Goal: Transaction & Acquisition: Download file/media

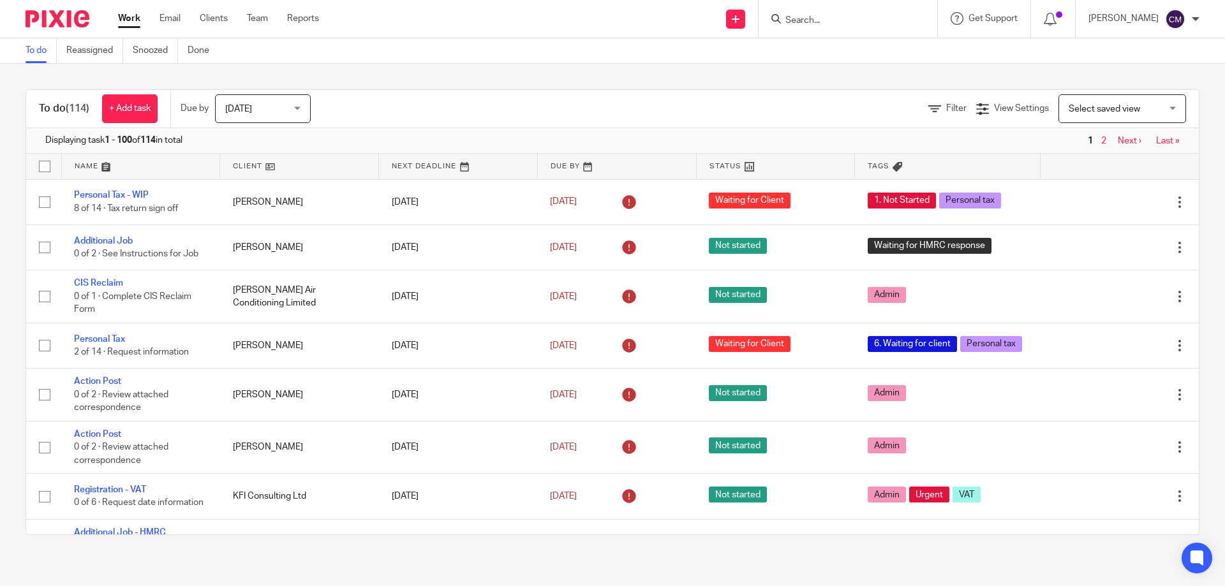
click at [832, 14] on form at bounding box center [852, 19] width 136 height 16
click at [855, 20] on input "Search" at bounding box center [841, 20] width 115 height 11
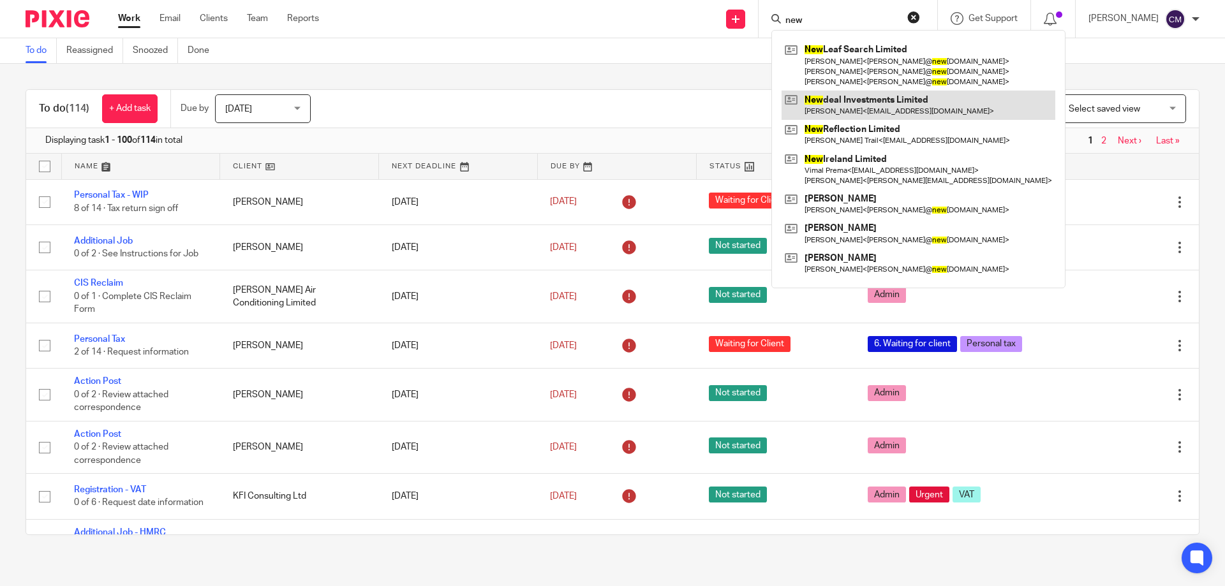
type input "new"
click at [874, 105] on link at bounding box center [919, 105] width 274 height 29
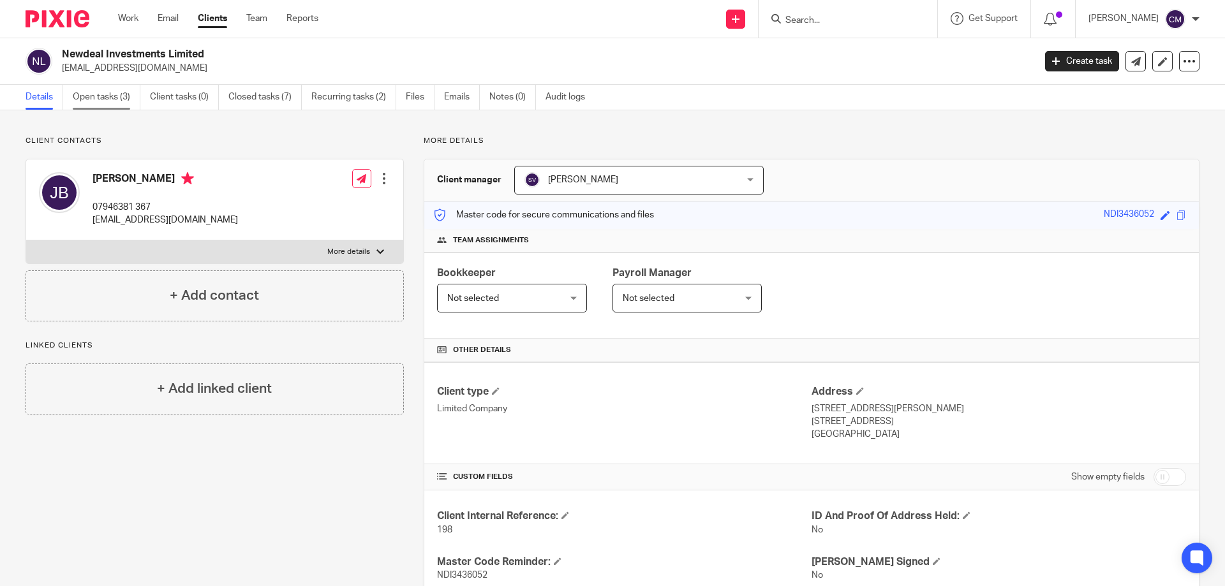
click at [108, 96] on link "Open tasks (3)" at bounding box center [107, 97] width 68 height 25
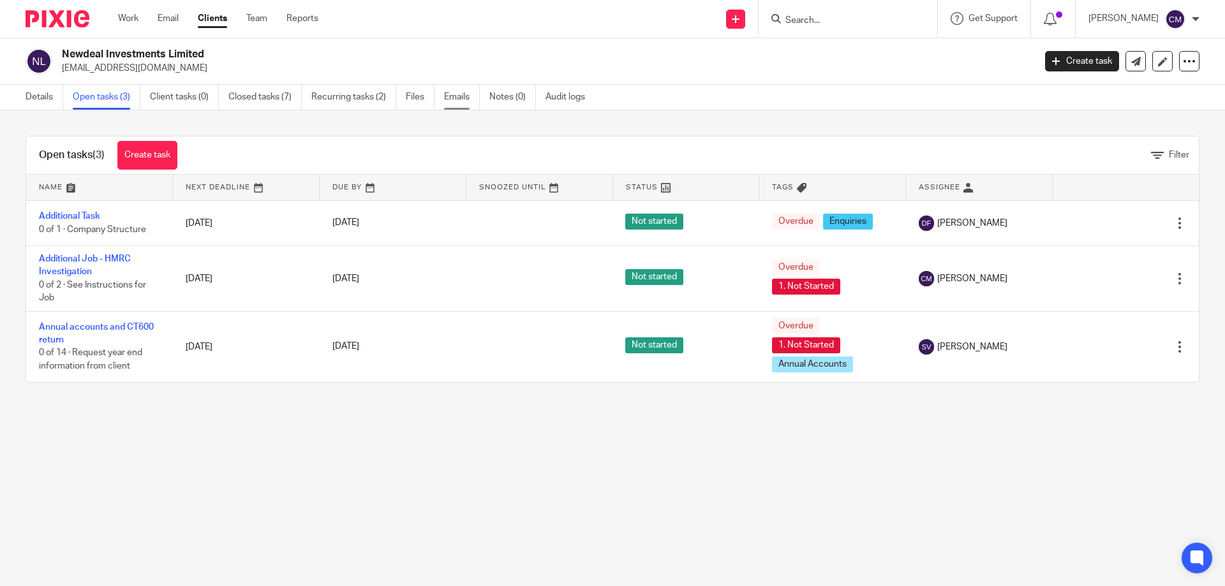
click at [456, 92] on link "Emails" at bounding box center [462, 97] width 36 height 25
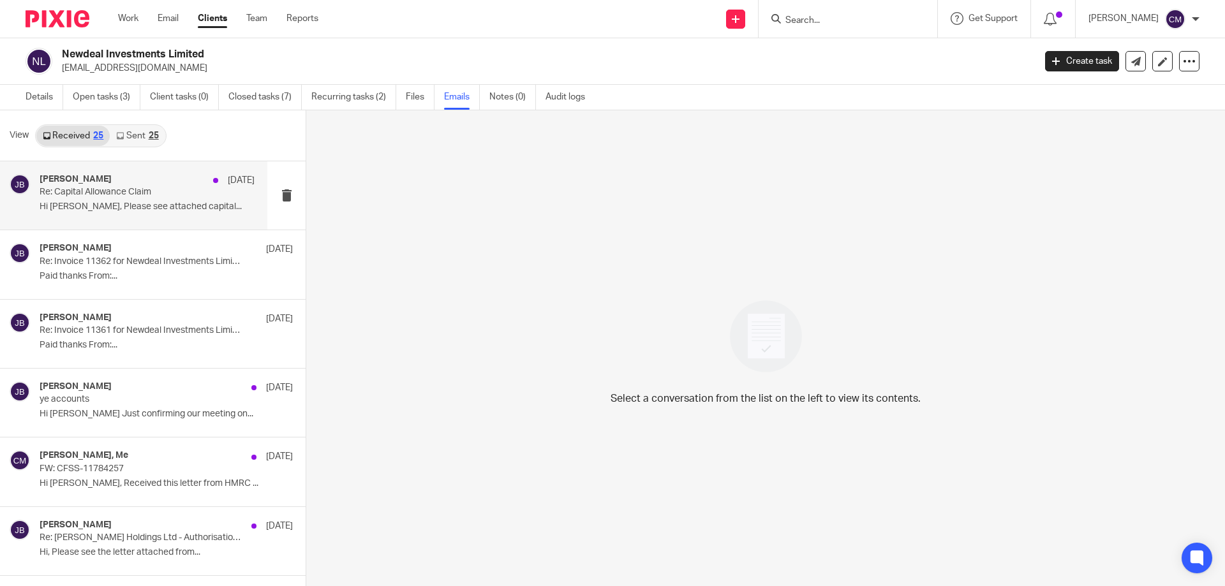
click at [117, 200] on div "jagdip bhathal 10 Sep Re: Capital Allowance Claim Hi Shammi, Please see attache…" at bounding box center [147, 195] width 215 height 43
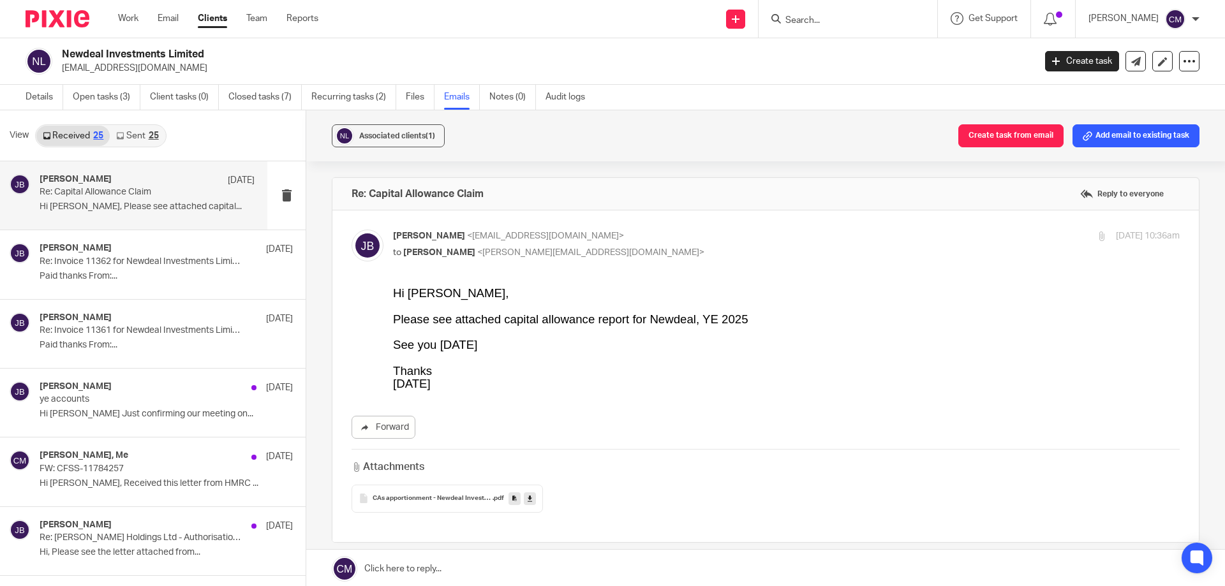
click at [528, 500] on icon at bounding box center [530, 499] width 4 height 10
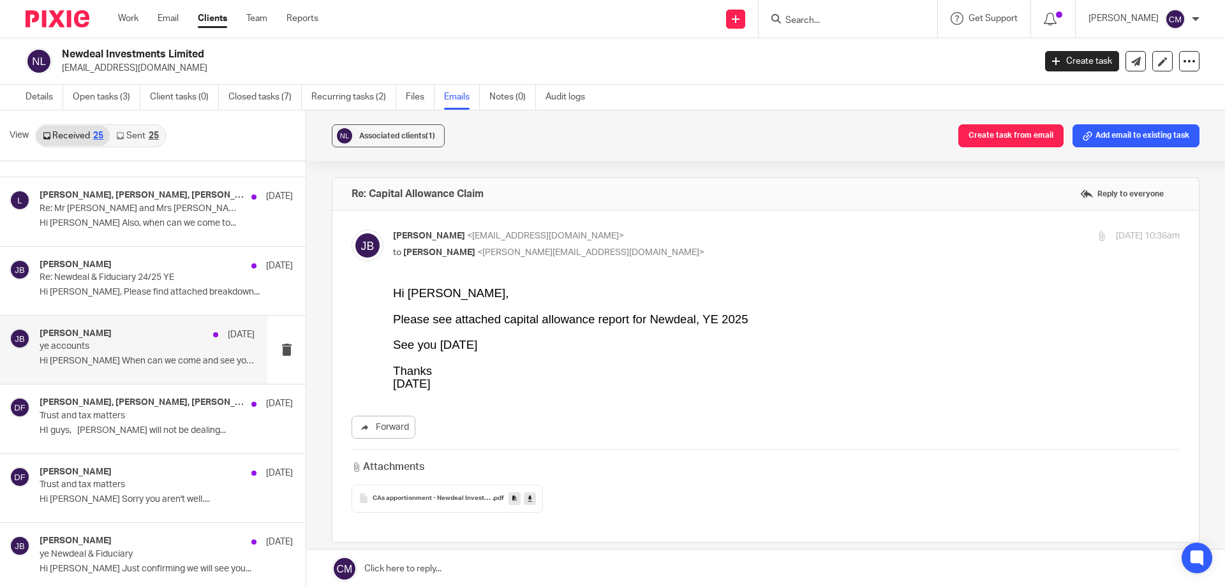
scroll to position [1085, 0]
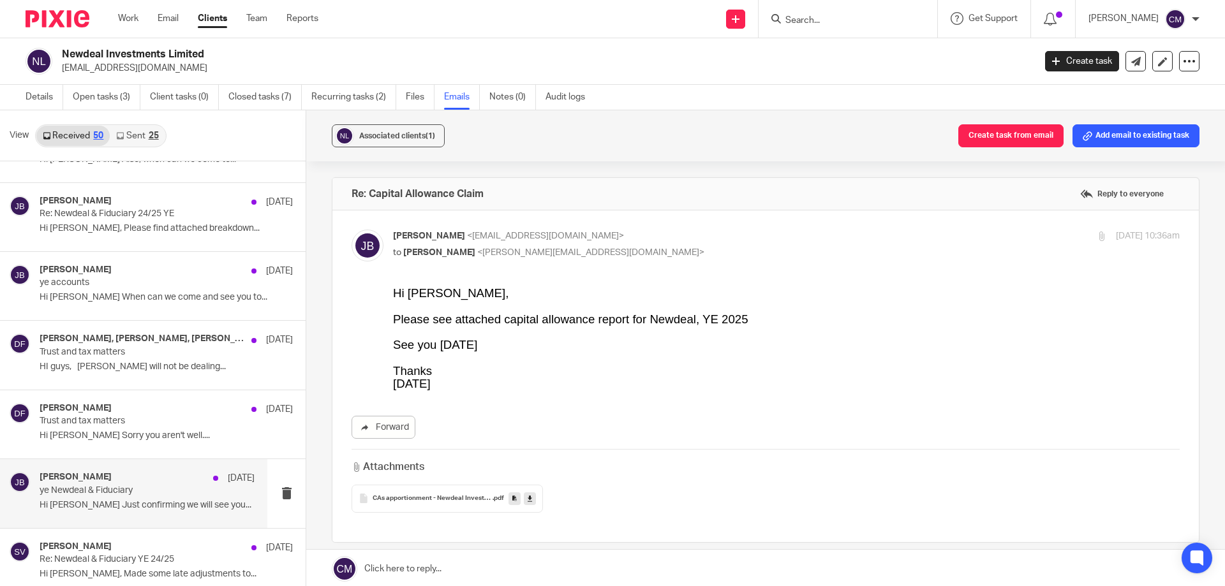
click at [140, 486] on p "ye Newdeal & Fiduciary" at bounding box center [126, 491] width 172 height 11
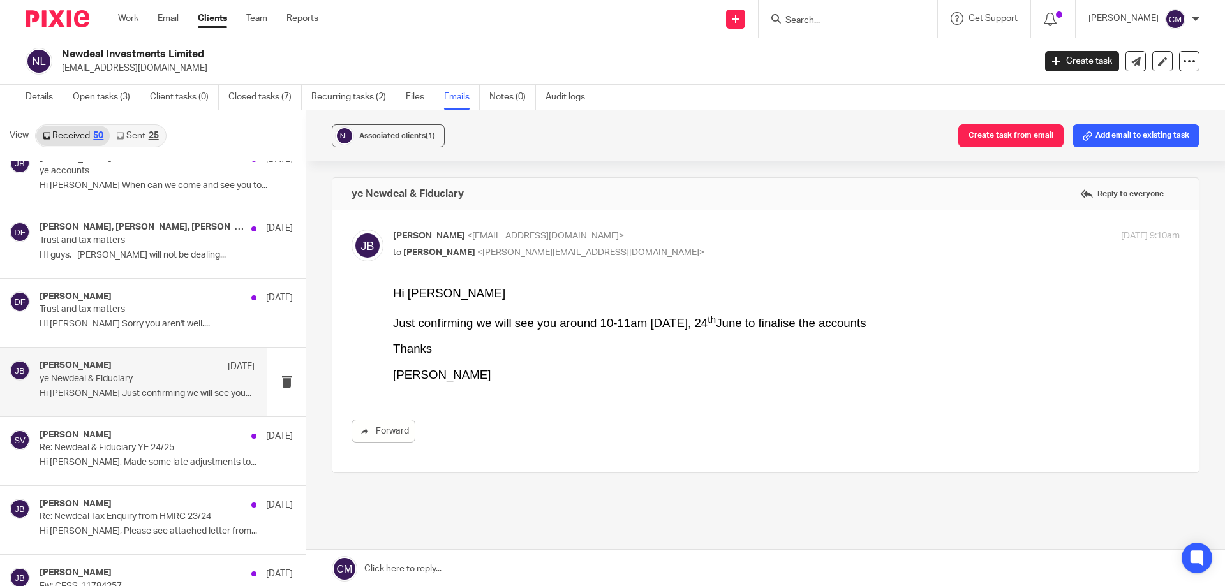
scroll to position [1212, 0]
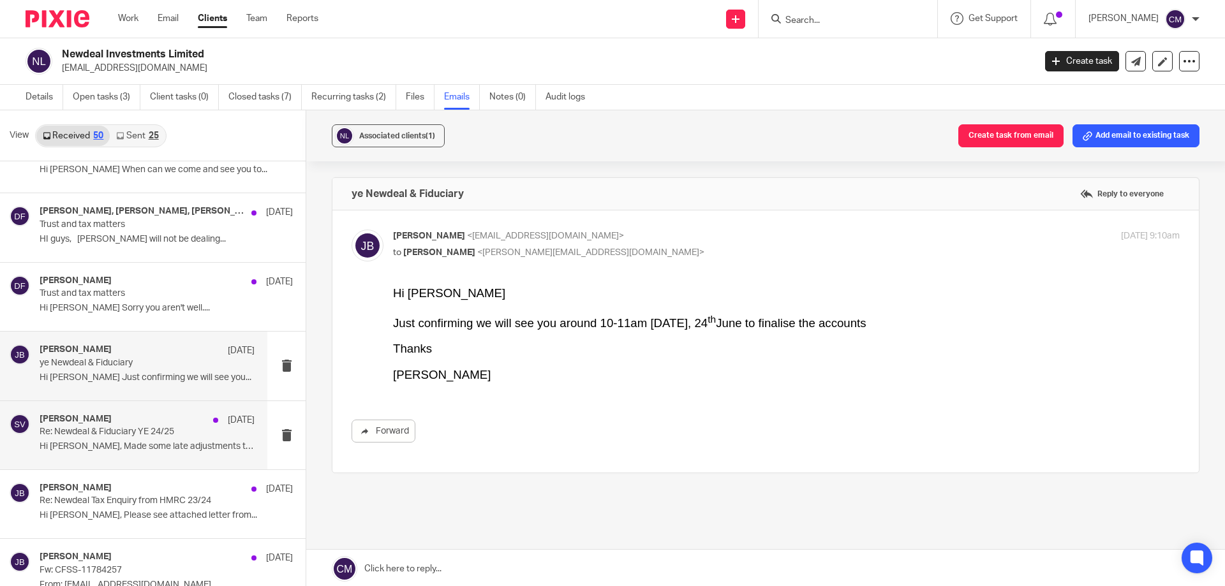
click at [160, 433] on p "Re: Newdeal & Fiduciary YE 24/25" at bounding box center [126, 432] width 172 height 11
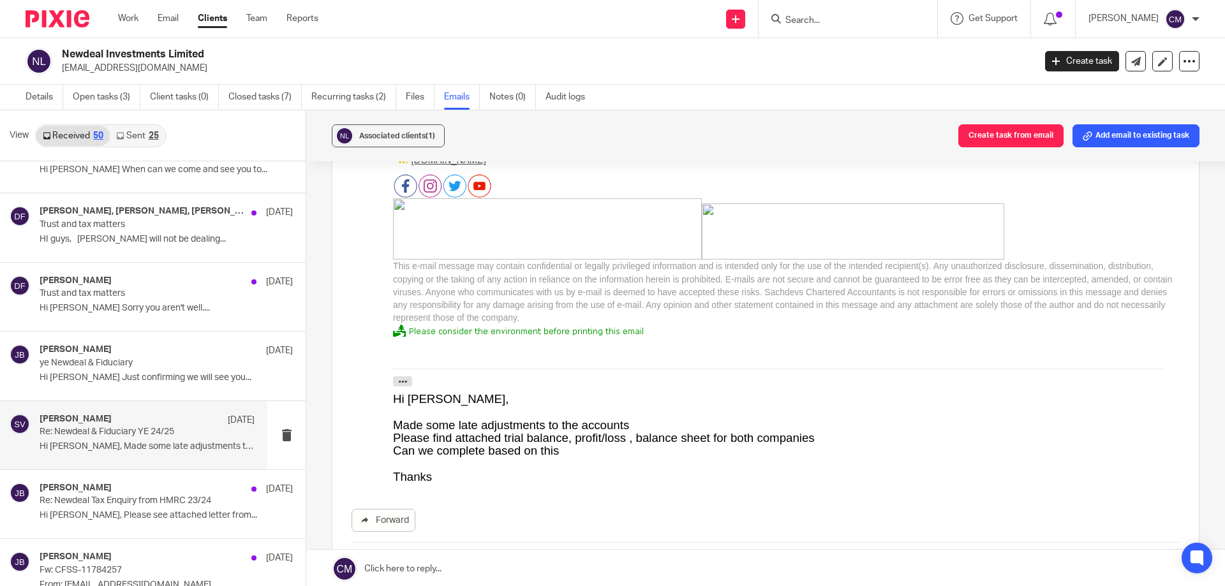
scroll to position [510, 0]
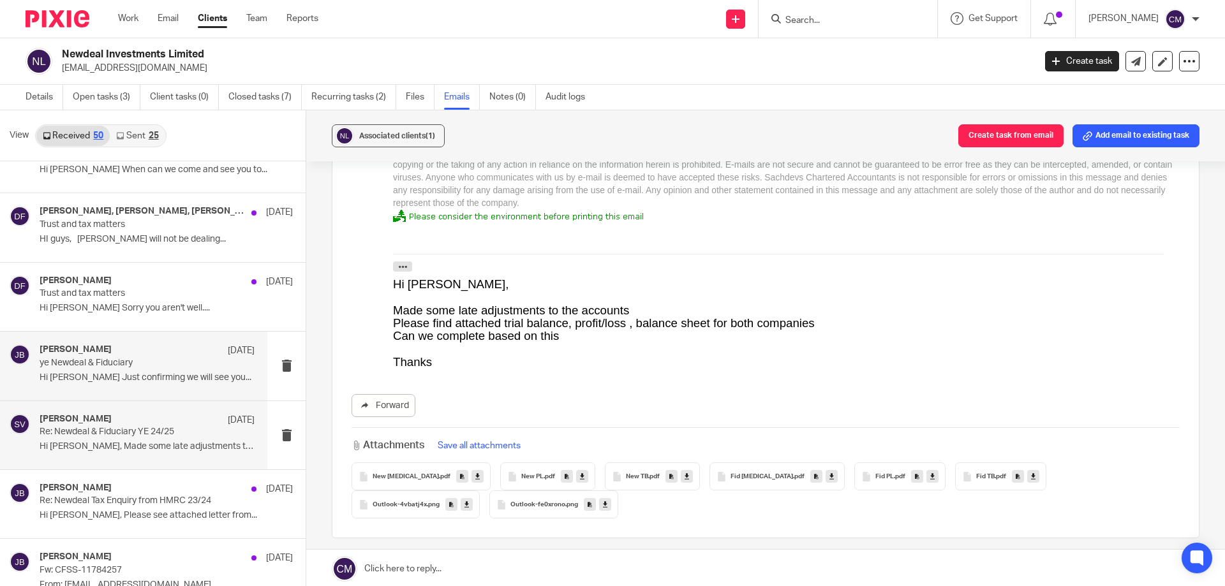
click at [159, 364] on p "ye Newdeal & Fiduciary" at bounding box center [126, 363] width 172 height 11
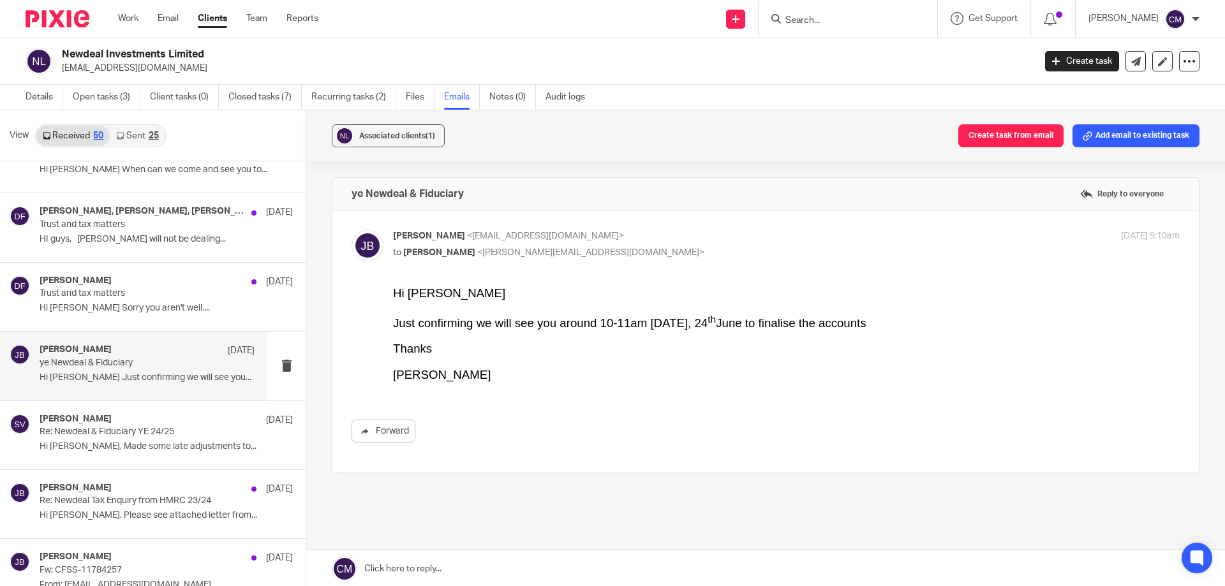
scroll to position [0, 0]
click at [156, 301] on div "Dan Field 24 Jun Trust and tax matters Hi Shammi Sorry you aren't well...." at bounding box center [147, 297] width 215 height 43
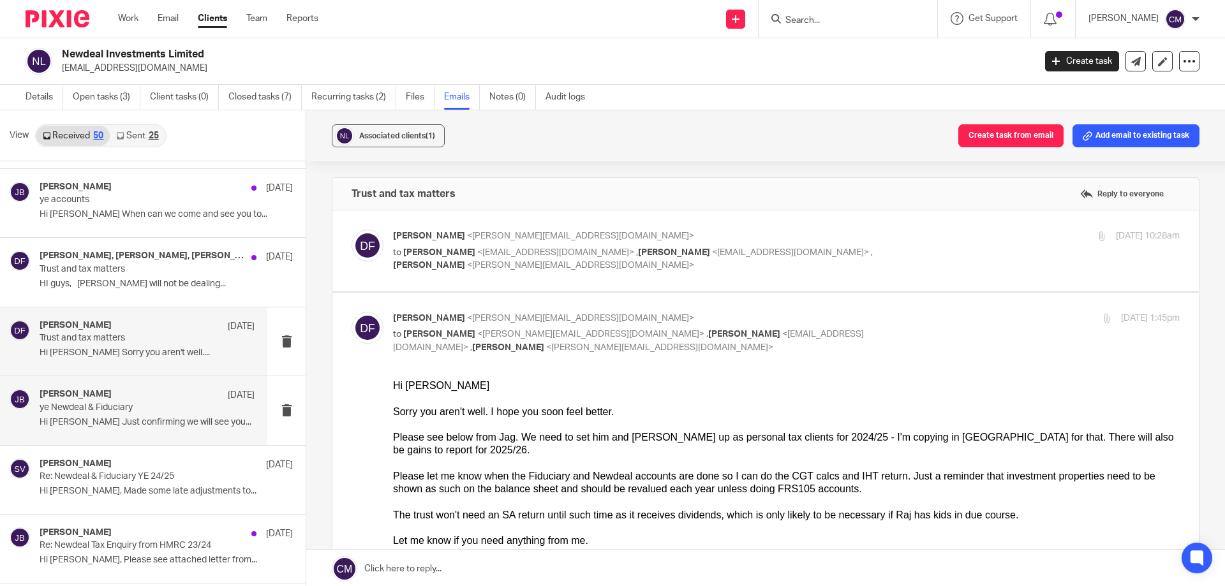
scroll to position [1149, 0]
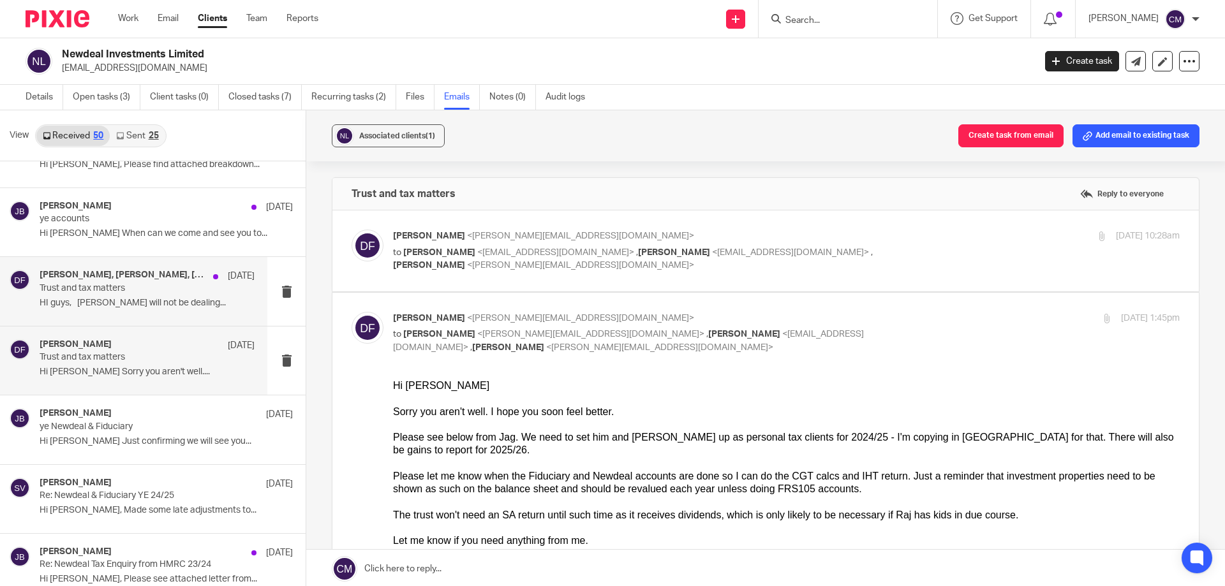
click at [134, 308] on p "HI guys, Shammi will not be dealing..." at bounding box center [147, 303] width 215 height 11
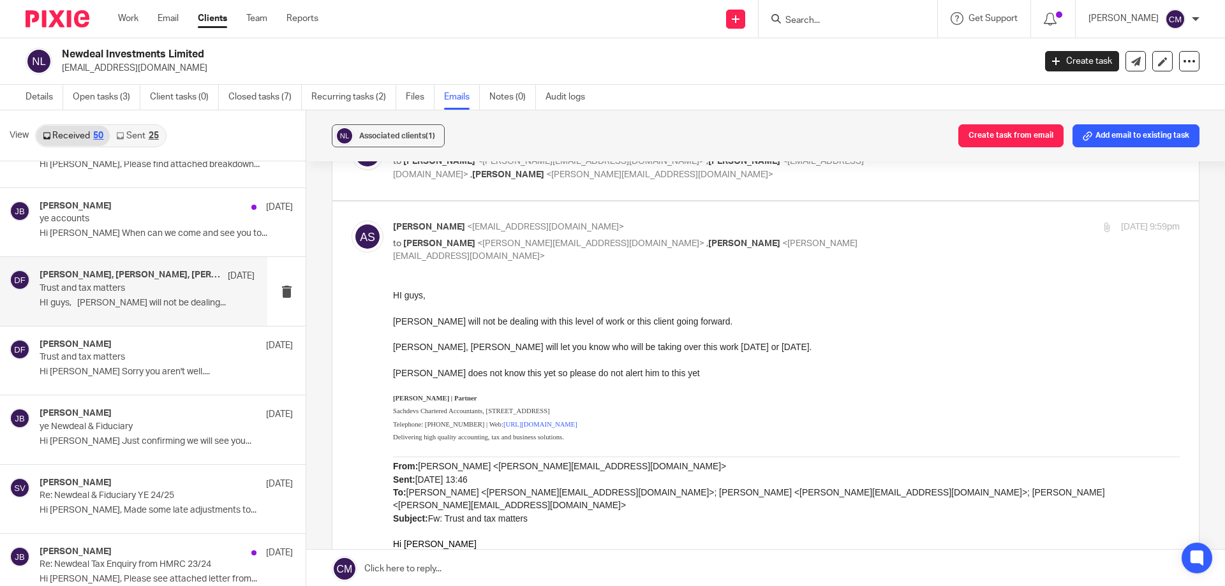
scroll to position [319, 0]
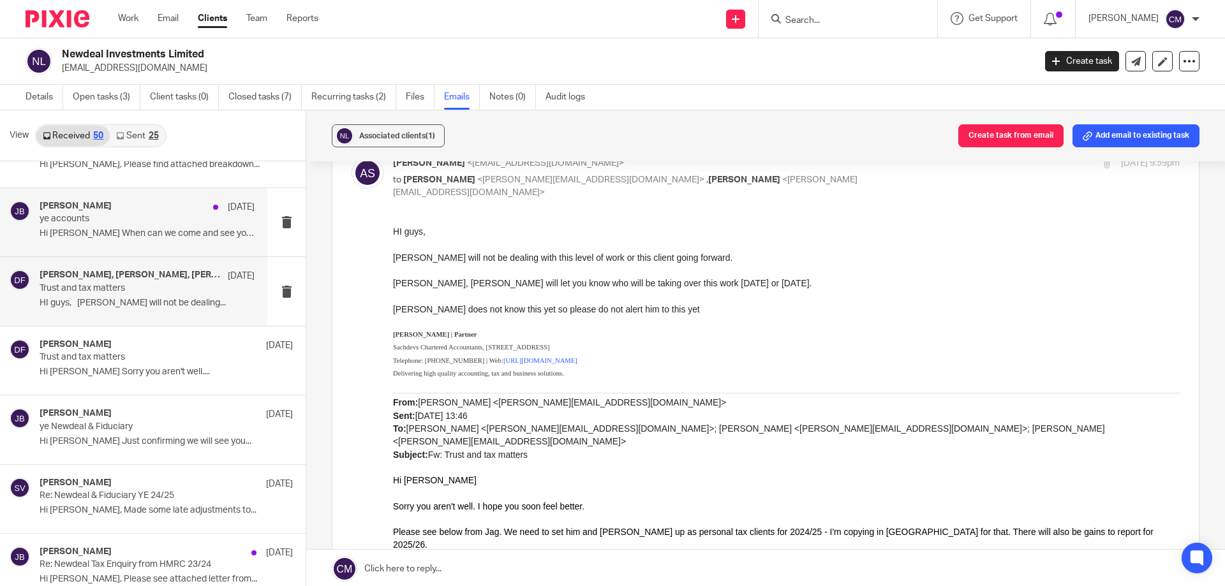
click at [118, 230] on p "Hi Shammi When can we come and see you to..." at bounding box center [147, 233] width 215 height 11
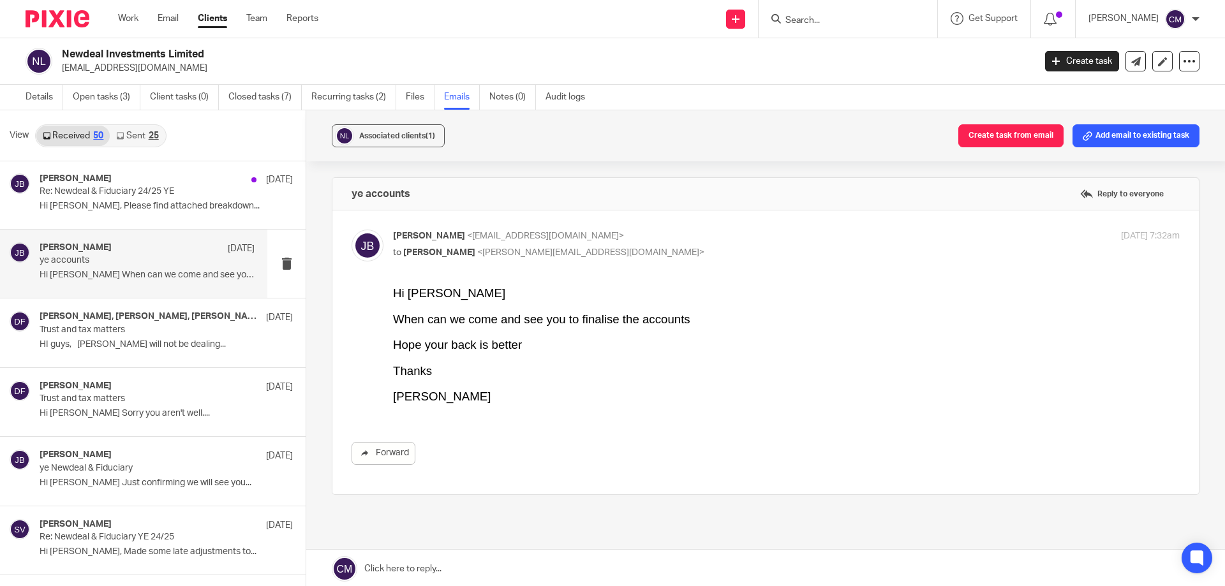
scroll to position [1085, 0]
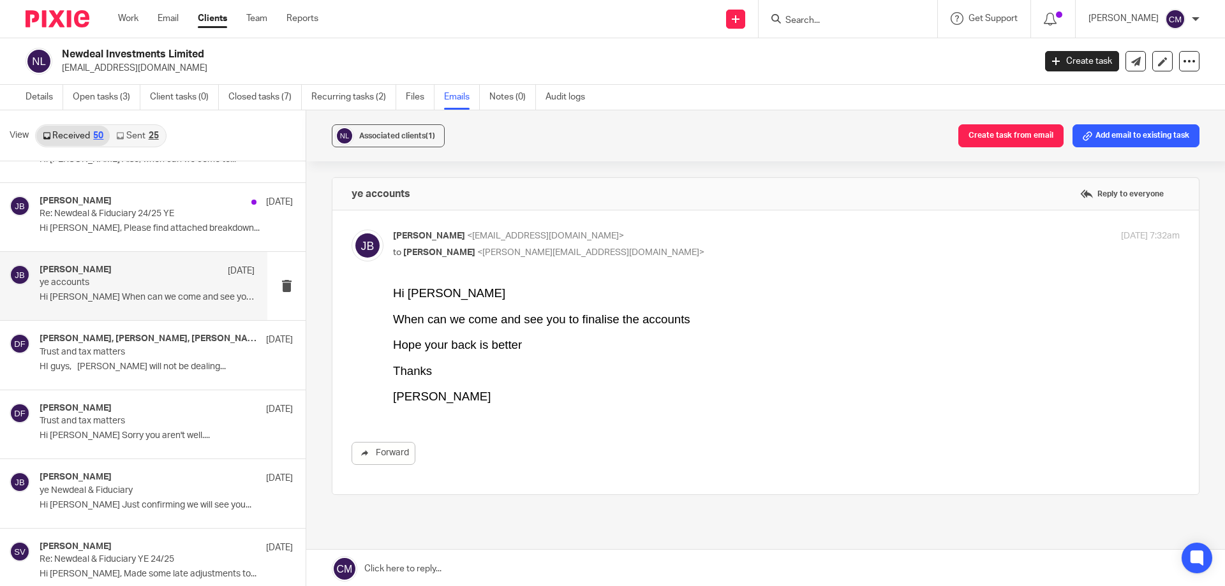
click at [110, 229] on p "Hi Shammi, Please find attached breakdown..." at bounding box center [166, 228] width 253 height 11
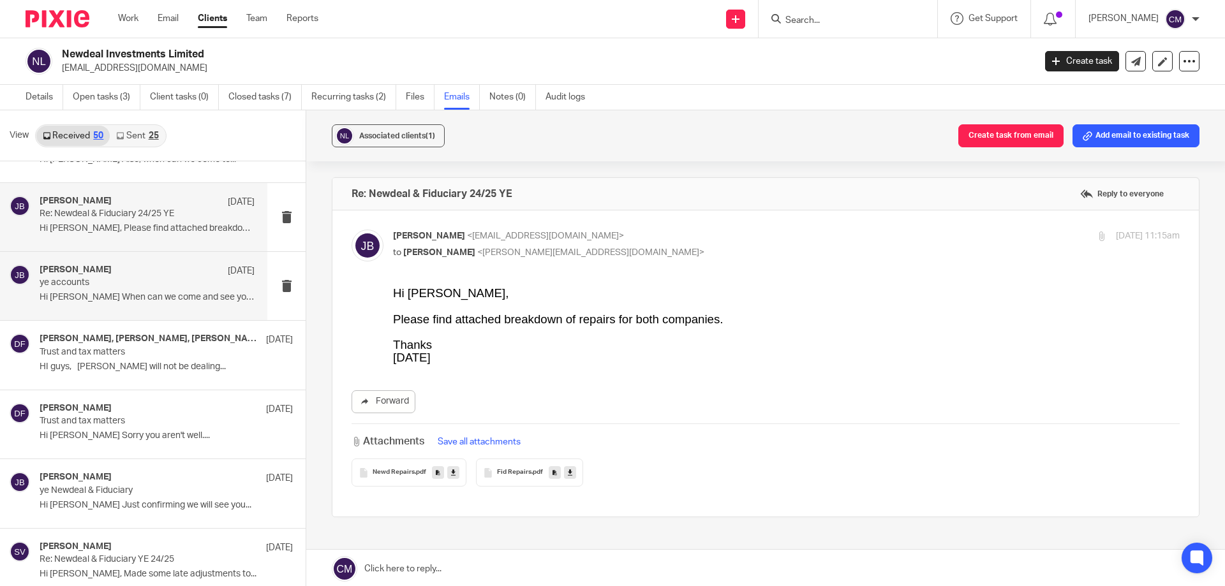
scroll to position [0, 0]
click at [451, 471] on icon at bounding box center [453, 473] width 4 height 10
click at [568, 474] on icon at bounding box center [570, 473] width 4 height 10
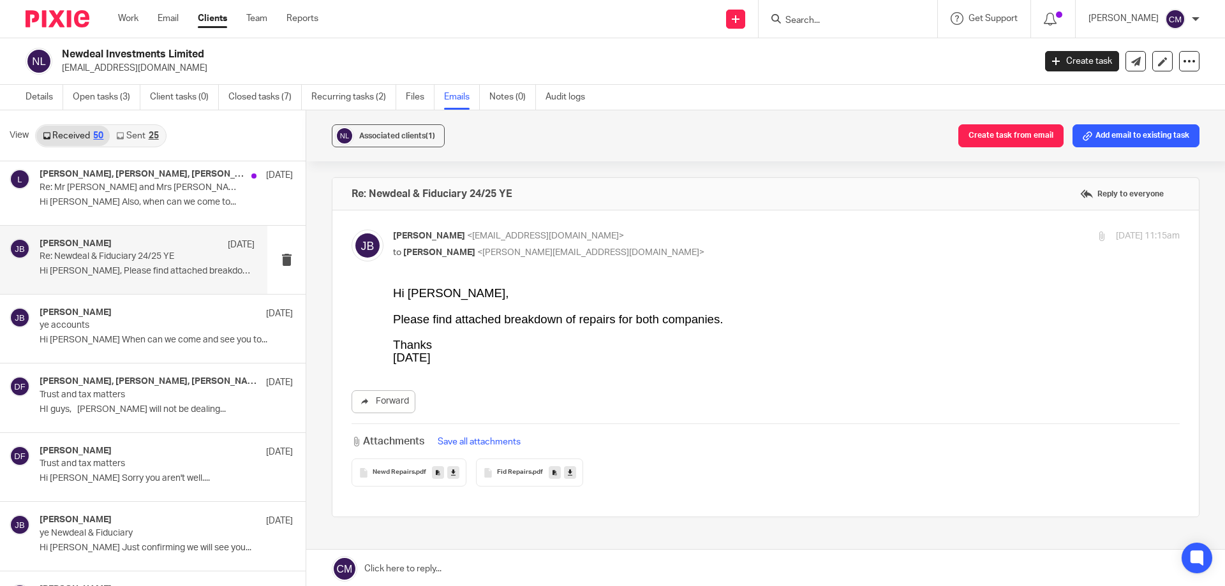
scroll to position [1021, 0]
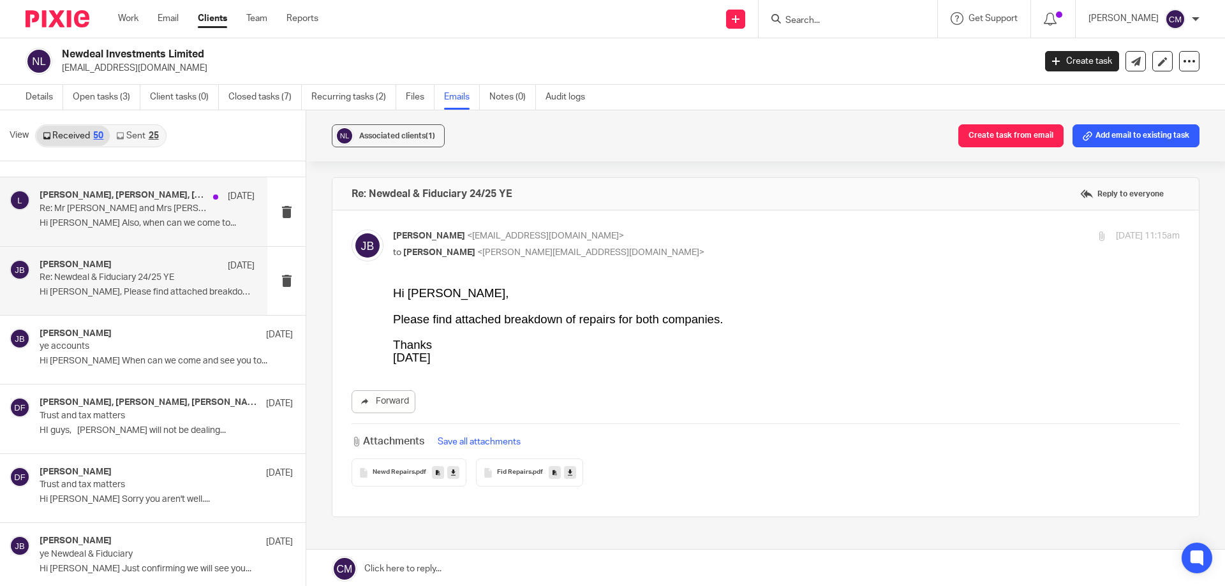
click at [142, 209] on p "Re: Mr J Bhathal and Mrs K Bhathal (Ref No`s: CFS-1751074 & CFS-1751077)" at bounding box center [126, 209] width 172 height 11
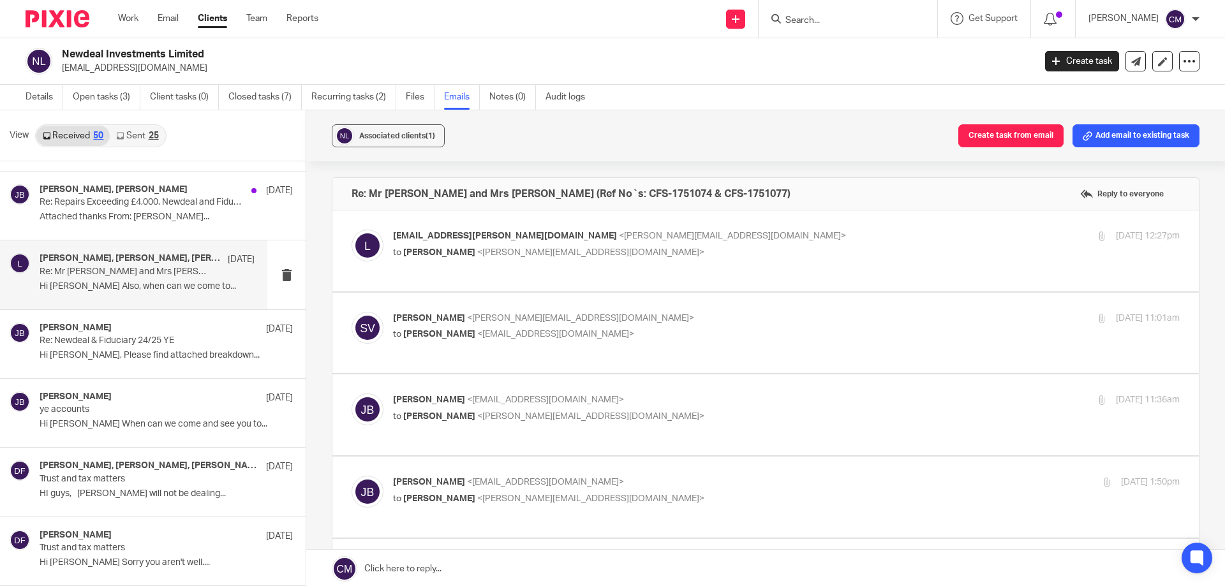
scroll to position [957, 0]
click at [112, 221] on p "Attached thanks From: Shammi Vatta..." at bounding box center [147, 217] width 215 height 11
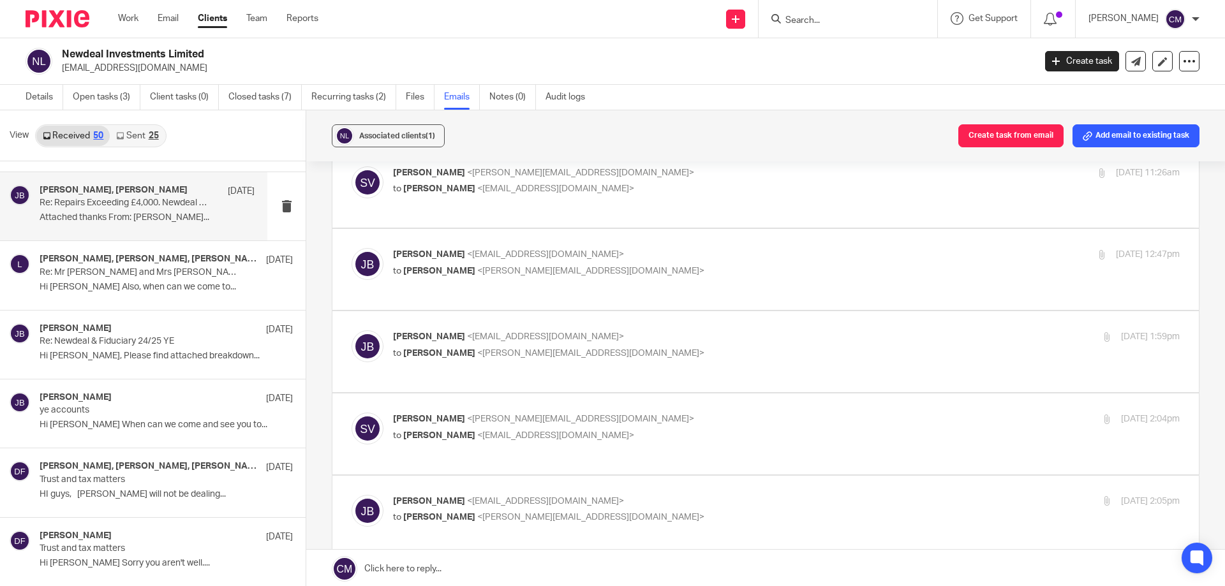
scroll to position [0, 0]
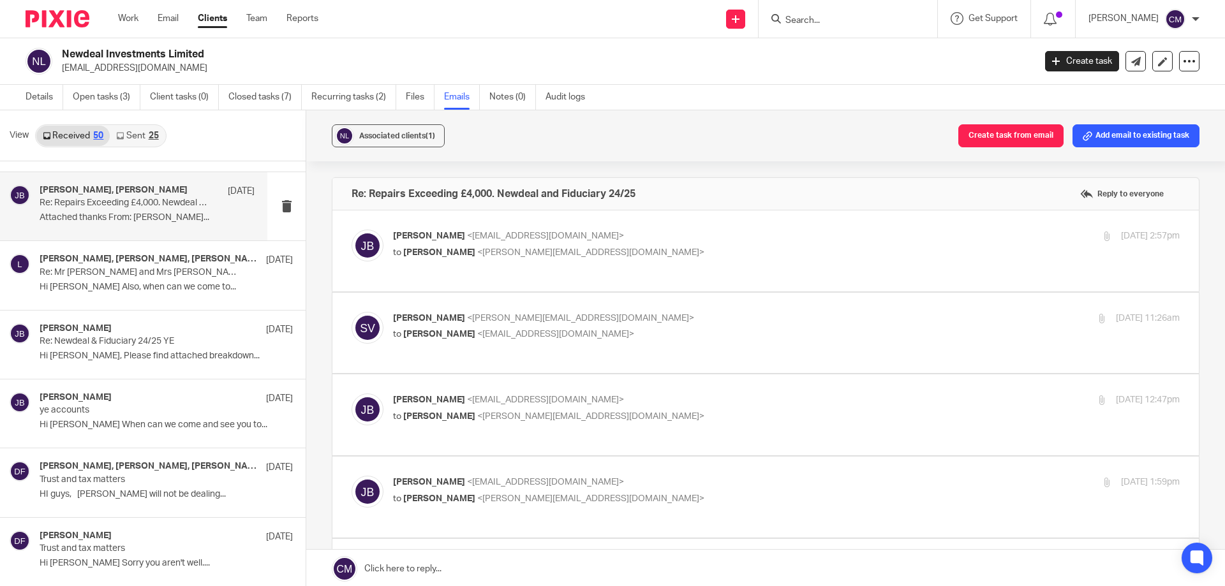
click at [793, 243] on div "jagdip bhathal <bhathal1@live.co.uk> to Shammi Vatta <shammi@sachdevs-ca.com>" at bounding box center [655, 244] width 525 height 29
checkbox input "true"
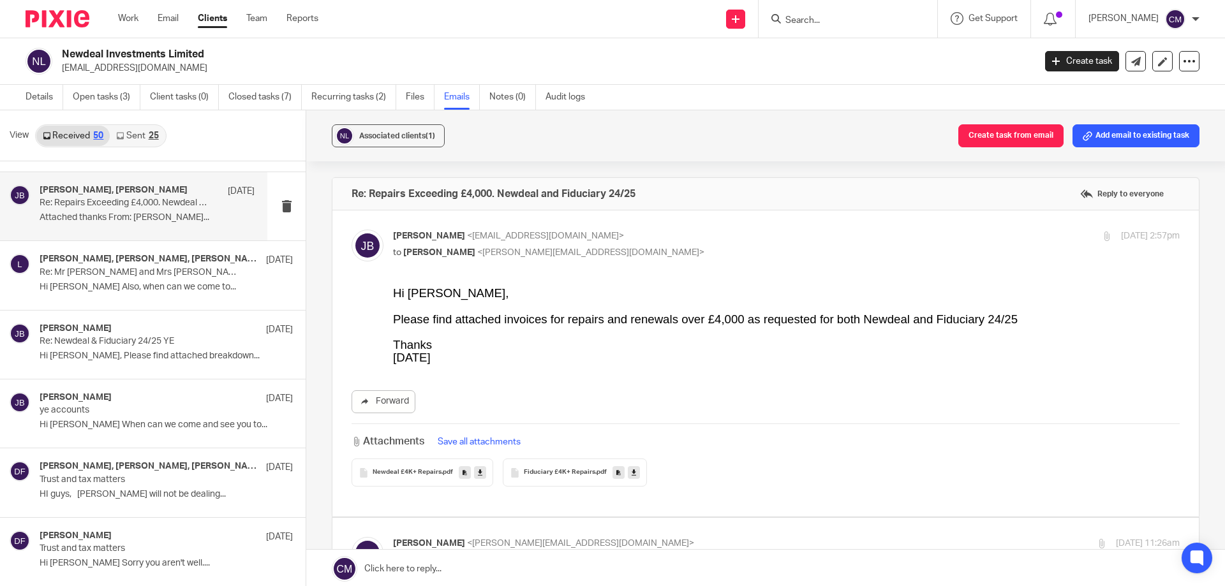
click at [479, 472] on icon at bounding box center [480, 473] width 4 height 10
click at [634, 472] on link at bounding box center [634, 472] width 12 height 13
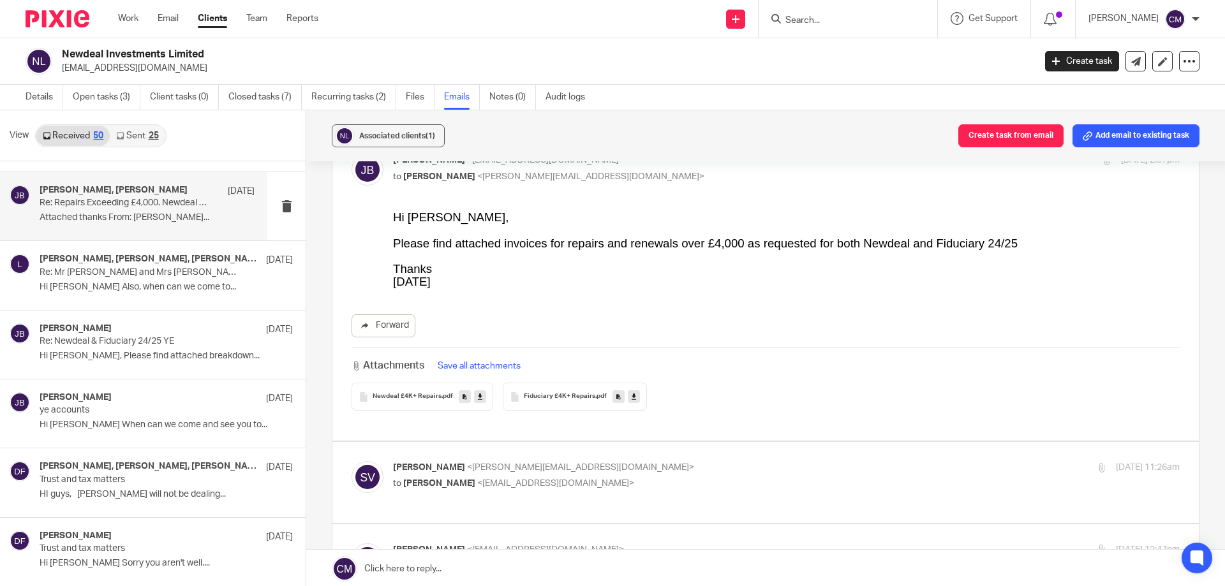
scroll to position [255, 0]
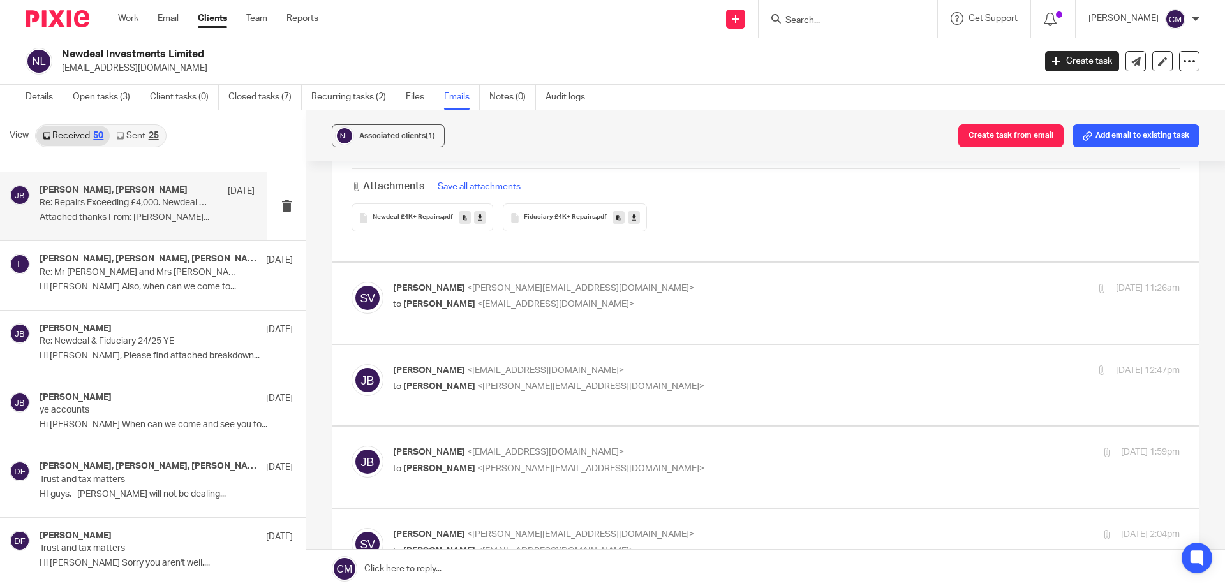
click at [715, 300] on p "to jagdip bhathal <bhathal1@live.co.uk>" at bounding box center [655, 304] width 525 height 13
checkbox input "true"
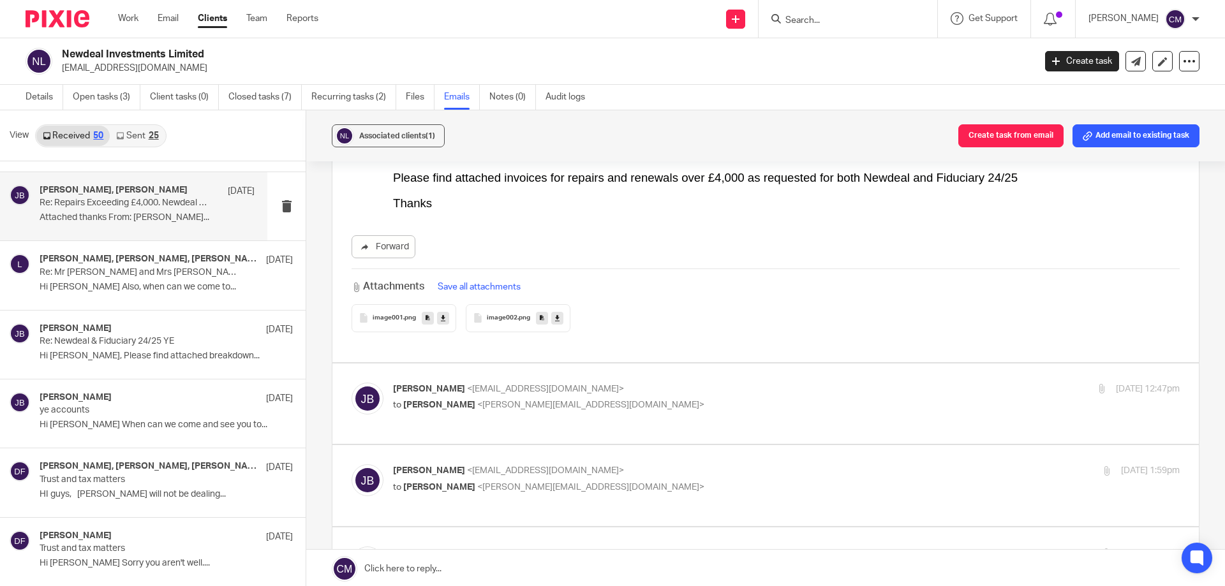
scroll to position [1340, 0]
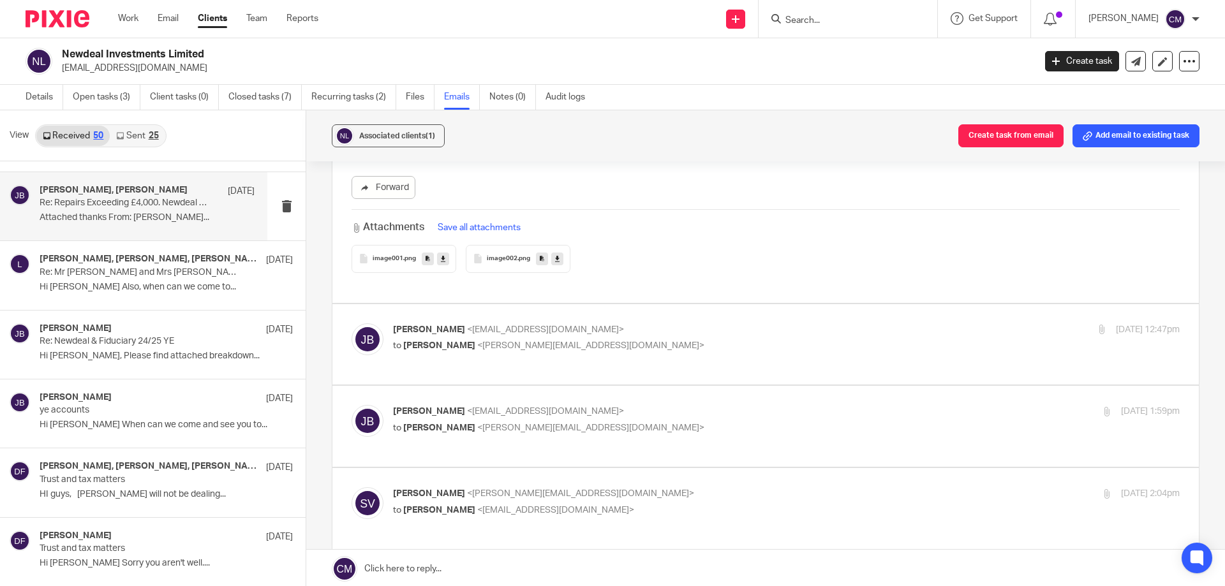
click at [746, 326] on div "jagdip bhathal <bhathal1@live.co.uk> to Shammi Vatta <shammi@sachdevs-ca.com>" at bounding box center [655, 338] width 525 height 29
checkbox input "true"
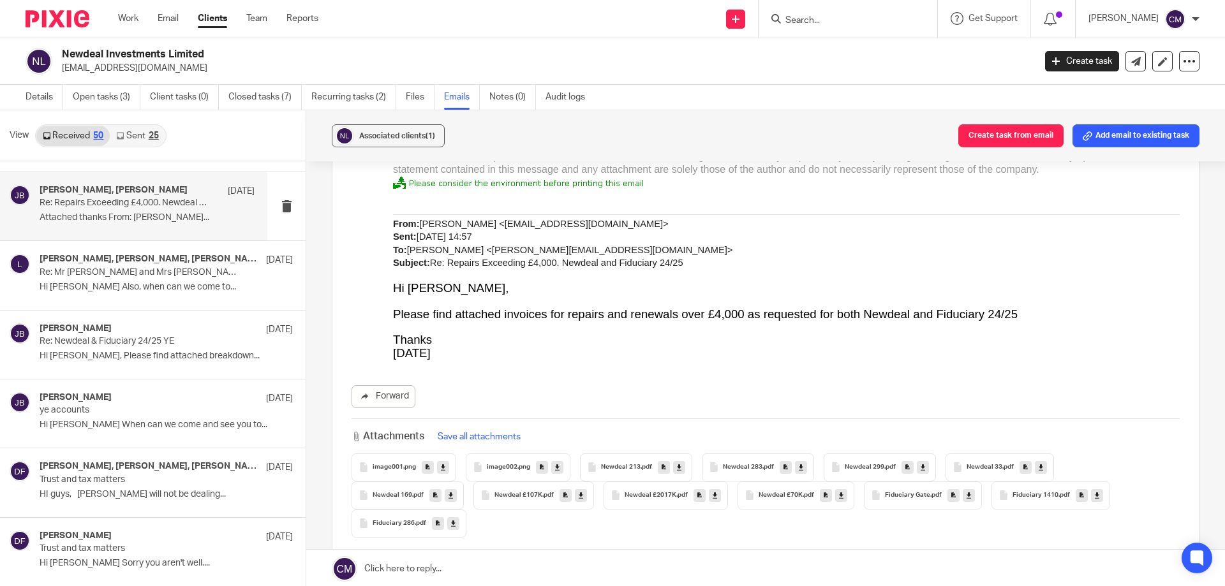
scroll to position [2425, 0]
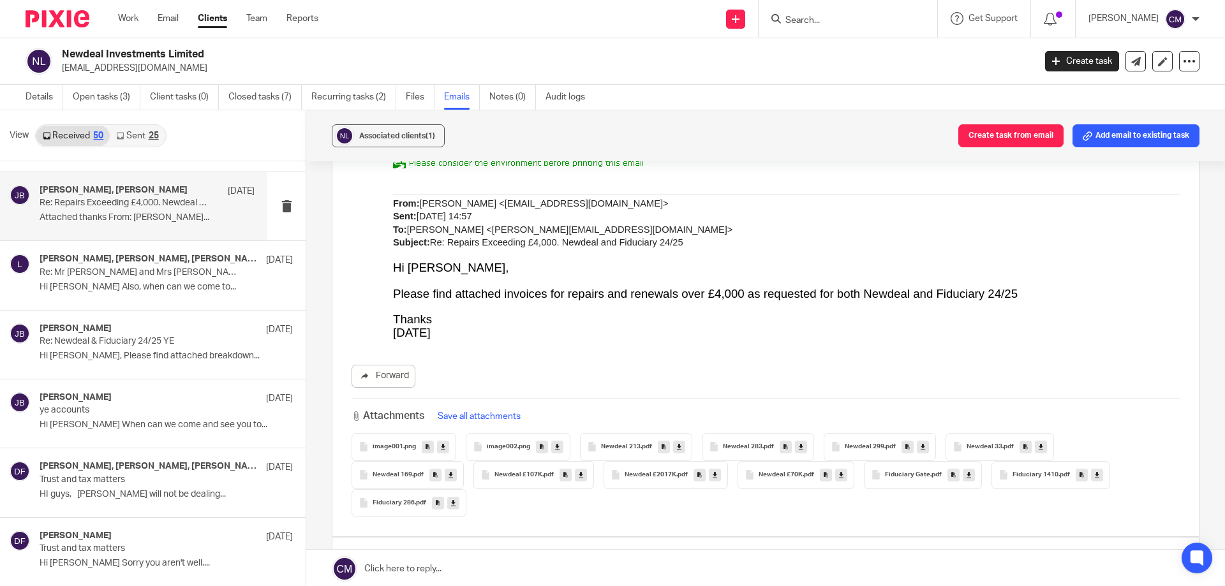
click at [623, 443] on span "Newdeal 213" at bounding box center [621, 447] width 40 height 8
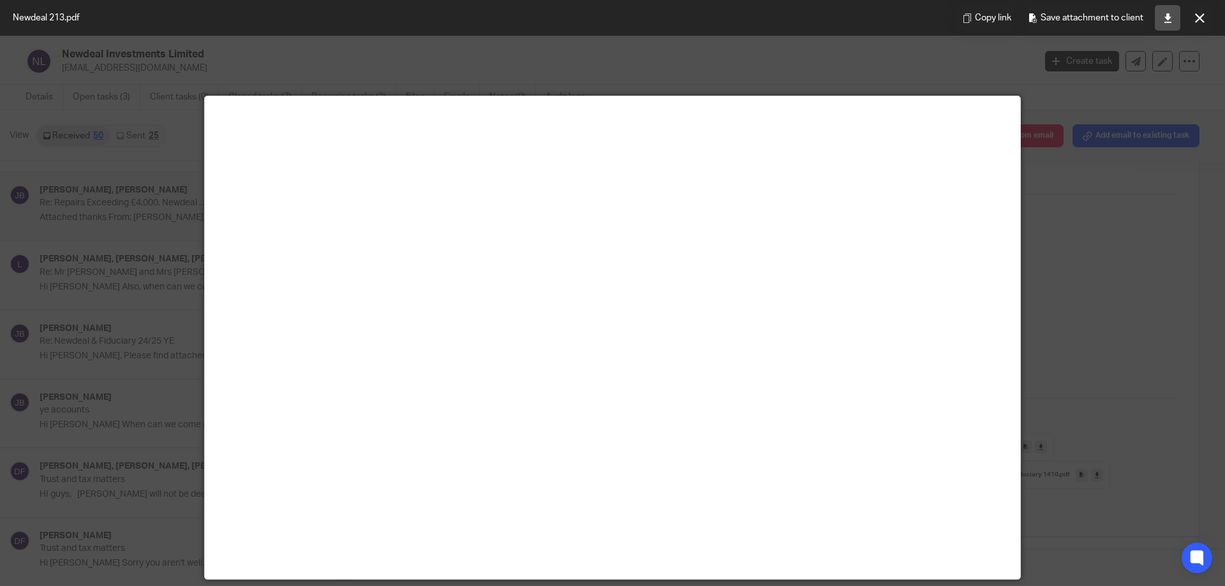
click at [1171, 21] on icon at bounding box center [1168, 18] width 10 height 10
click at [1203, 24] on button at bounding box center [1200, 18] width 26 height 26
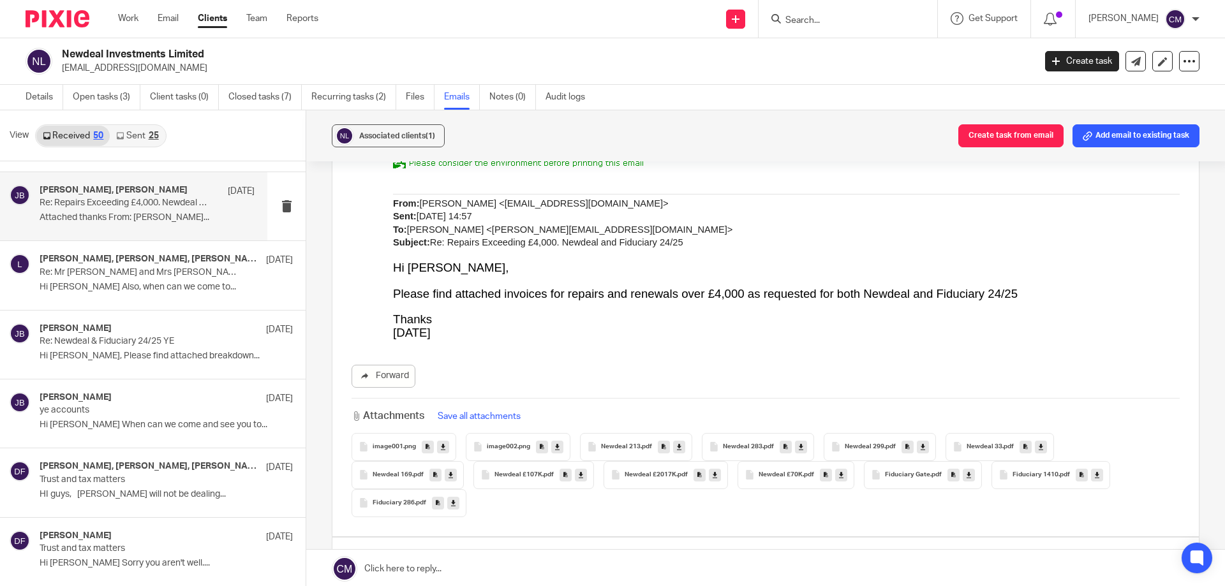
click at [800, 442] on icon at bounding box center [801, 447] width 4 height 10
click at [921, 442] on icon at bounding box center [923, 447] width 4 height 10
click at [1039, 442] on icon at bounding box center [1041, 447] width 4 height 10
click at [449, 470] on icon at bounding box center [451, 475] width 4 height 10
click at [583, 469] on link at bounding box center [581, 475] width 12 height 13
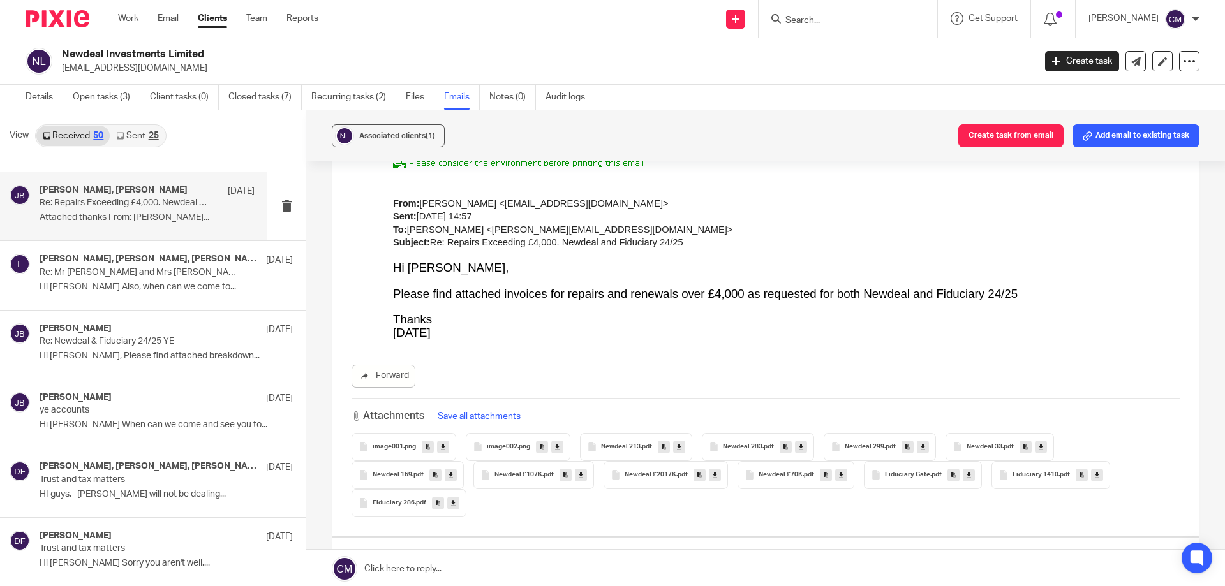
click at [714, 469] on link at bounding box center [715, 475] width 12 height 13
click at [839, 470] on icon at bounding box center [841, 475] width 4 height 10
click at [967, 470] on icon at bounding box center [969, 475] width 4 height 10
click at [1095, 470] on icon at bounding box center [1097, 475] width 4 height 10
click at [454, 497] on link at bounding box center [453, 503] width 12 height 13
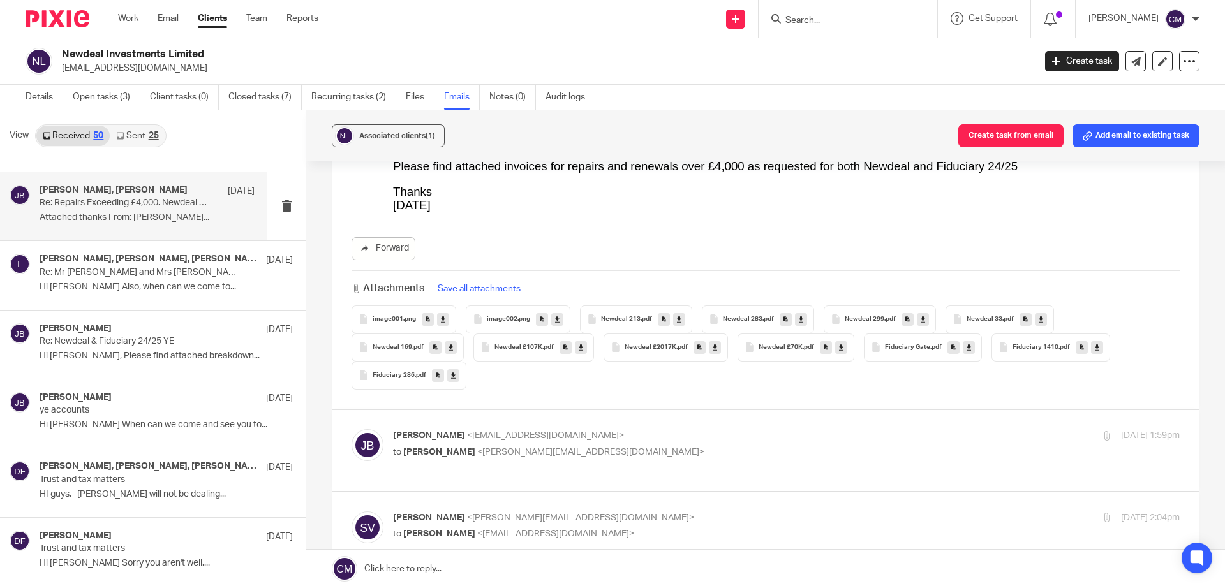
scroll to position [2616, 0]
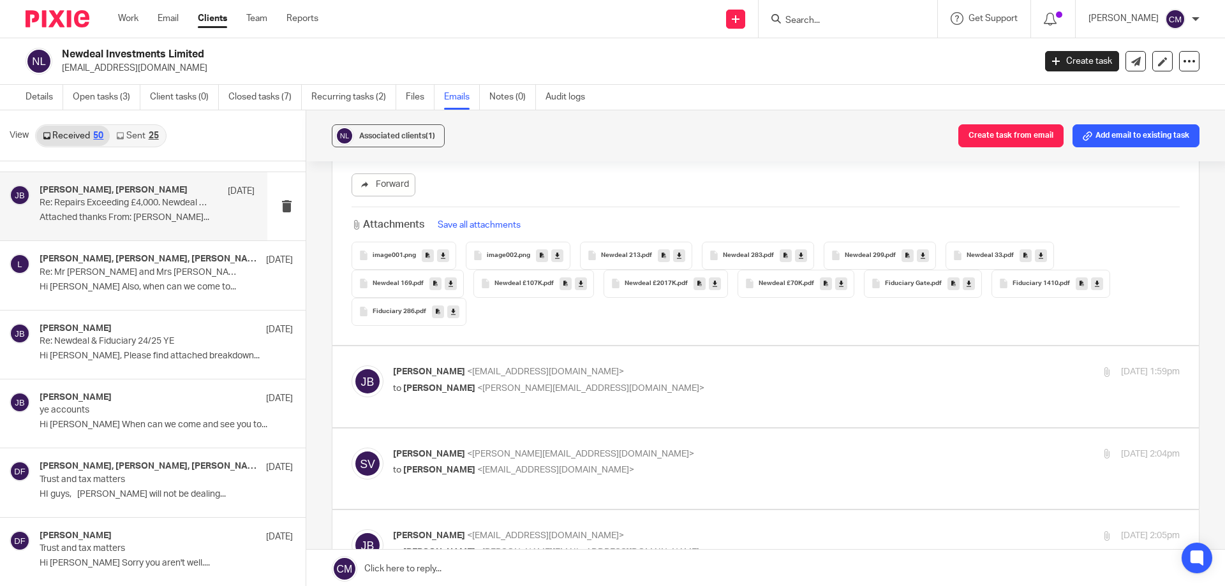
click at [657, 383] on p "to Shammi Vatta <shammi@sachdevs-ca.com>" at bounding box center [655, 388] width 525 height 13
checkbox input "true"
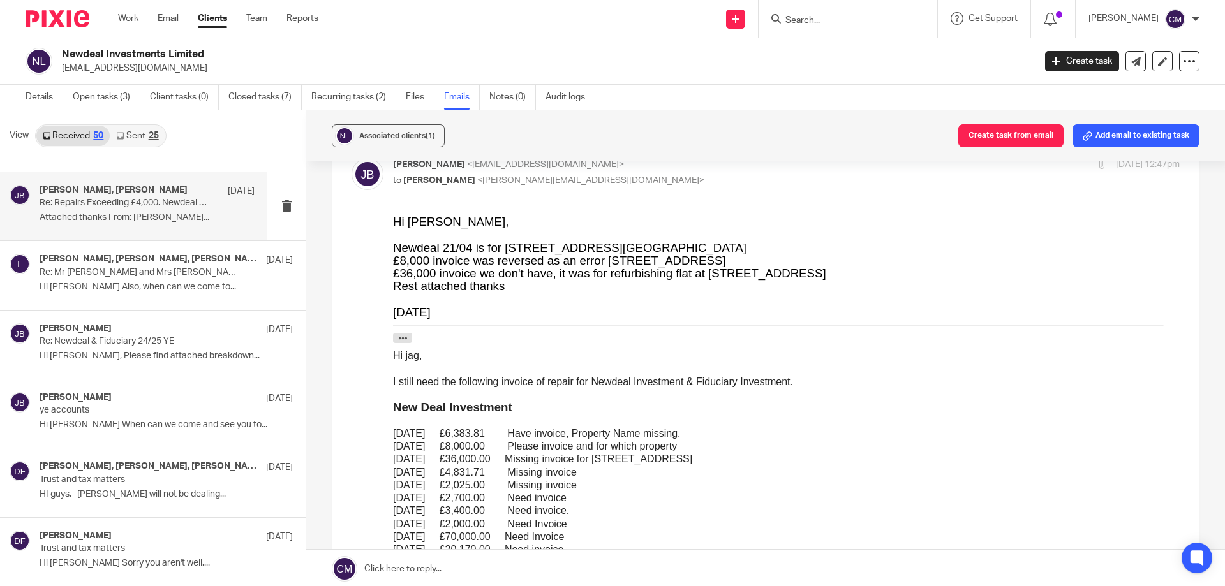
scroll to position [1531, 0]
